Goal: Transaction & Acquisition: Book appointment/travel/reservation

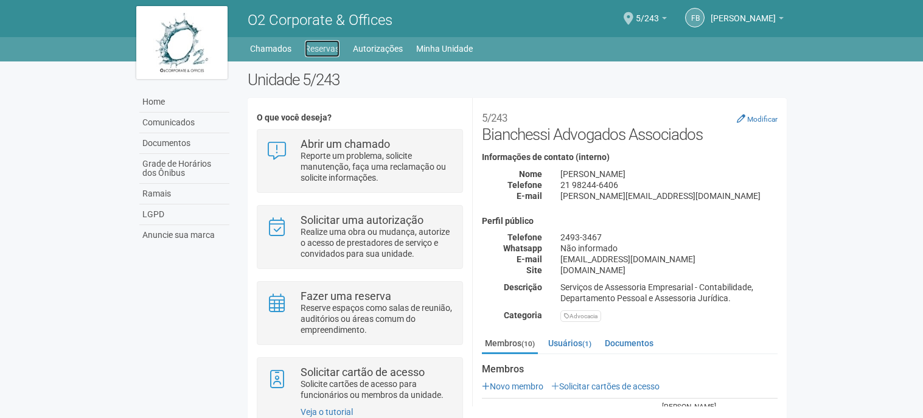
click at [308, 49] on link "Reservas" at bounding box center [322, 48] width 35 height 17
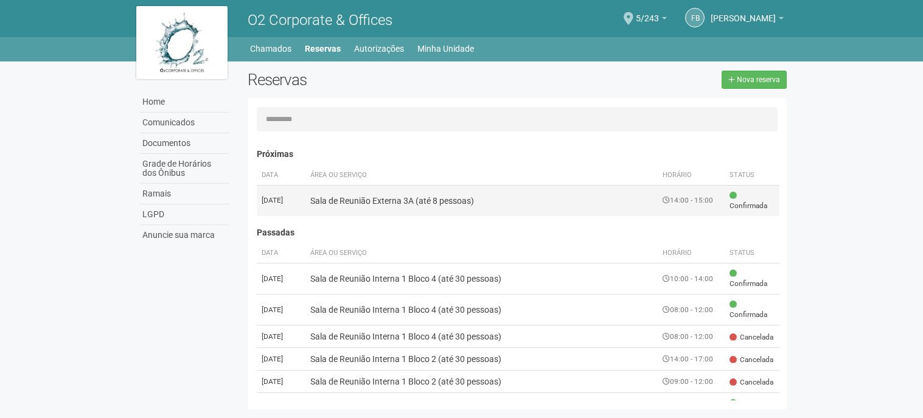
click at [338, 205] on td "Sala de Reunião Externa 3A (até 8 pessoas)" at bounding box center [481, 200] width 353 height 31
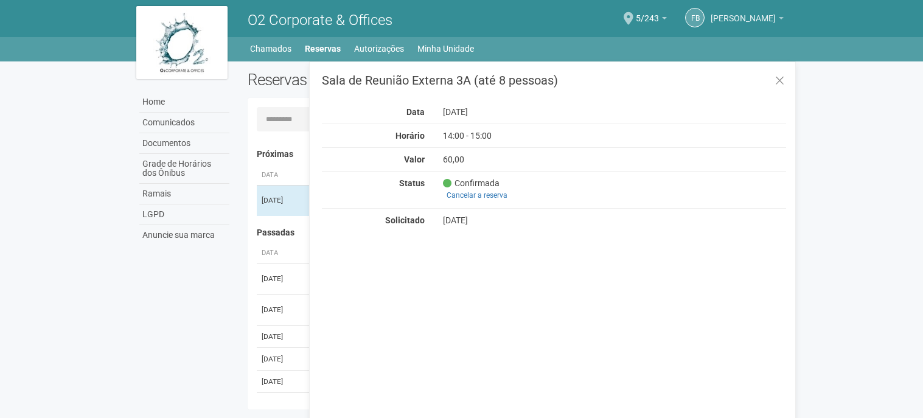
click at [764, 18] on span "[PERSON_NAME]" at bounding box center [742, 12] width 65 height 21
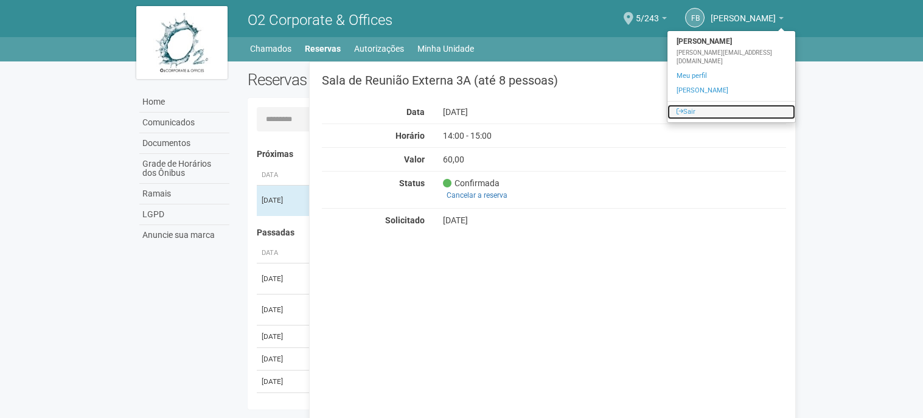
click at [690, 105] on link "Sair" at bounding box center [731, 112] width 128 height 15
